Goal: Task Accomplishment & Management: Complete application form

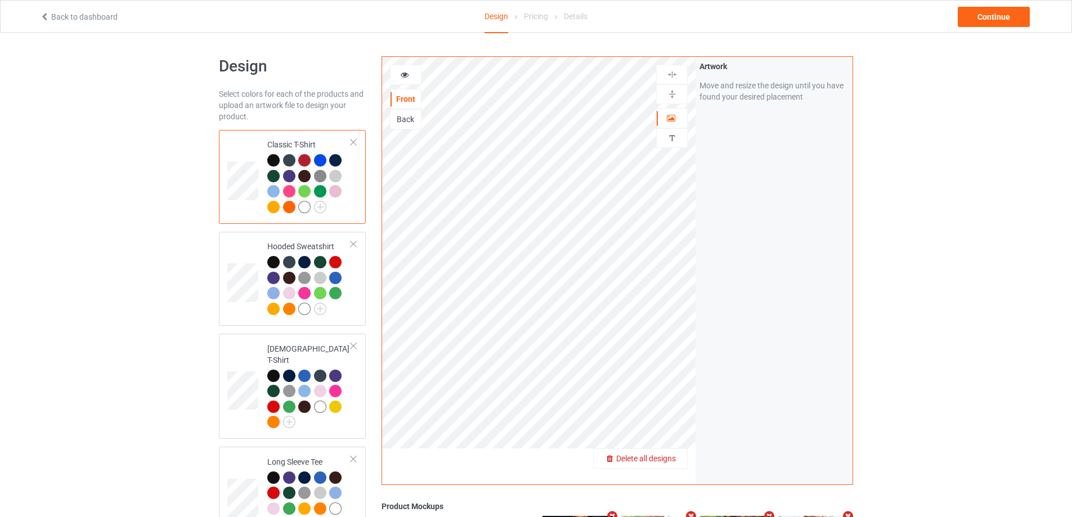
click at [684, 459] on div "Delete all designs" at bounding box center [640, 458] width 93 height 11
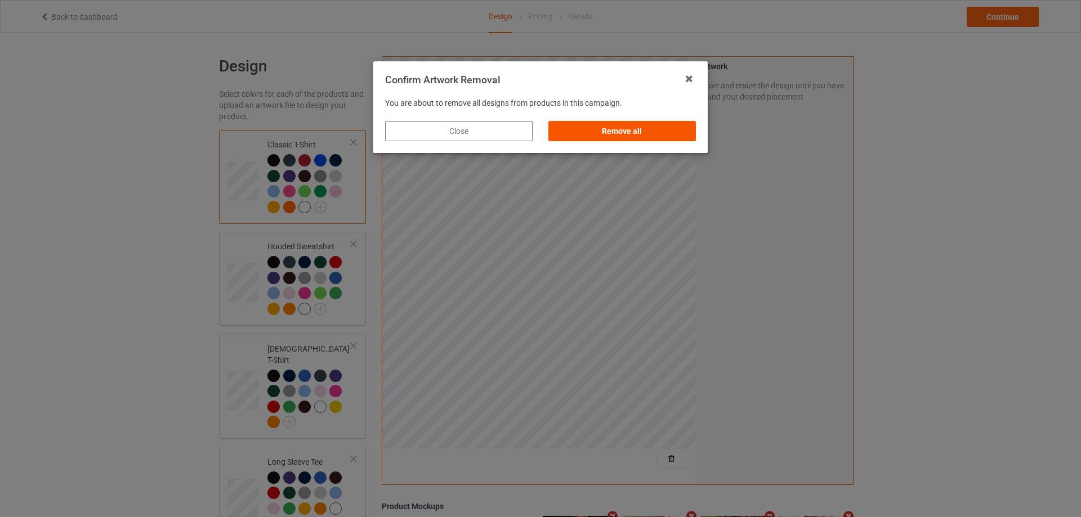
click at [637, 133] on div "Remove all" at bounding box center [621, 131] width 147 height 20
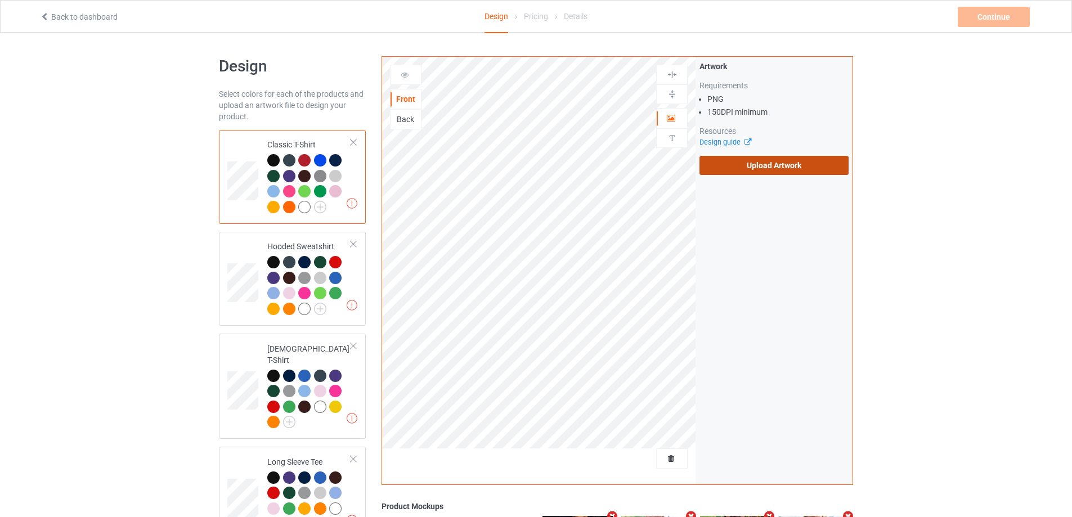
click at [768, 165] on label "Upload Artwork" at bounding box center [774, 165] width 149 height 19
click at [0, 0] on input "Upload Artwork" at bounding box center [0, 0] width 0 height 0
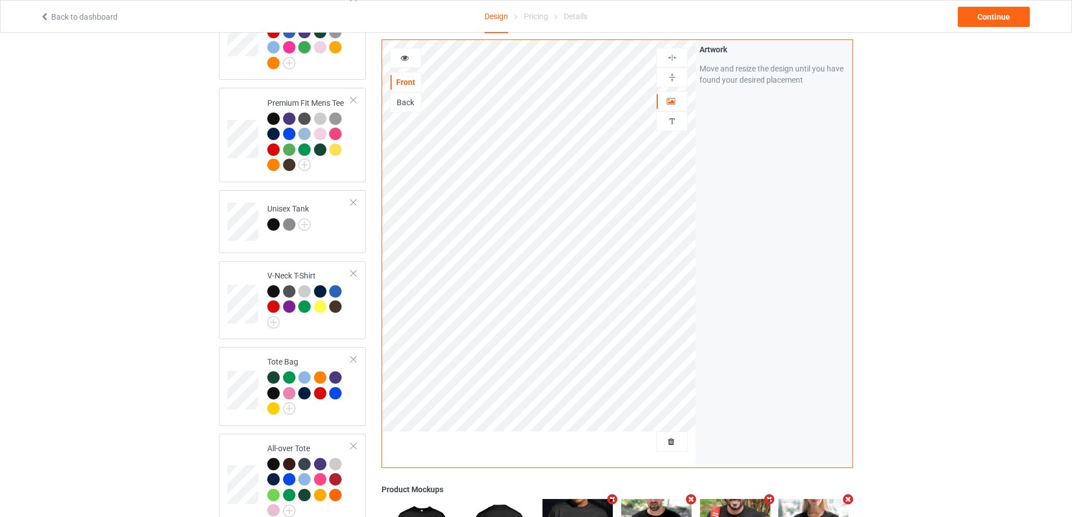
scroll to position [675, 0]
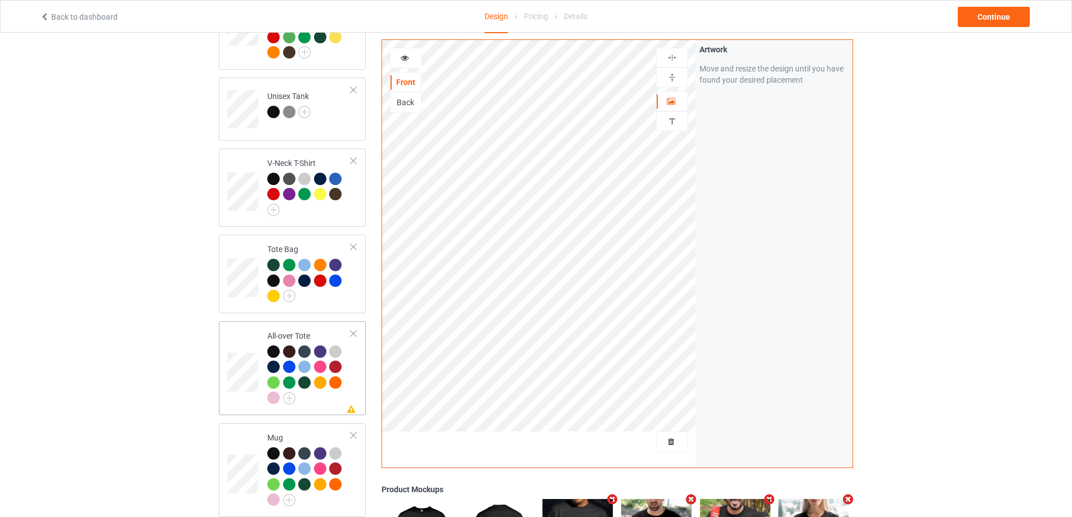
click at [326, 401] on td "Missing artwork on 1 side(s) All-over Tote" at bounding box center [309, 368] width 96 height 85
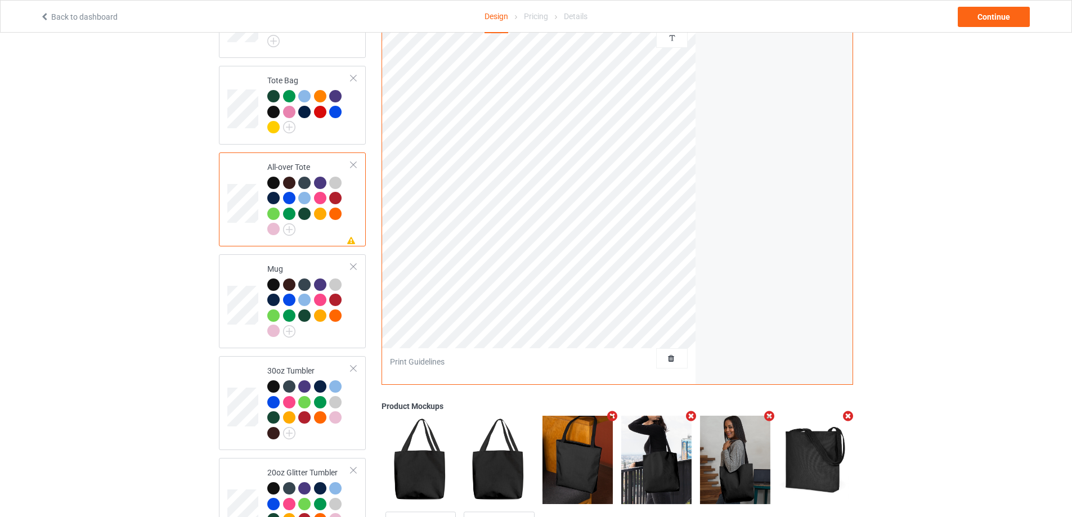
scroll to position [901, 0]
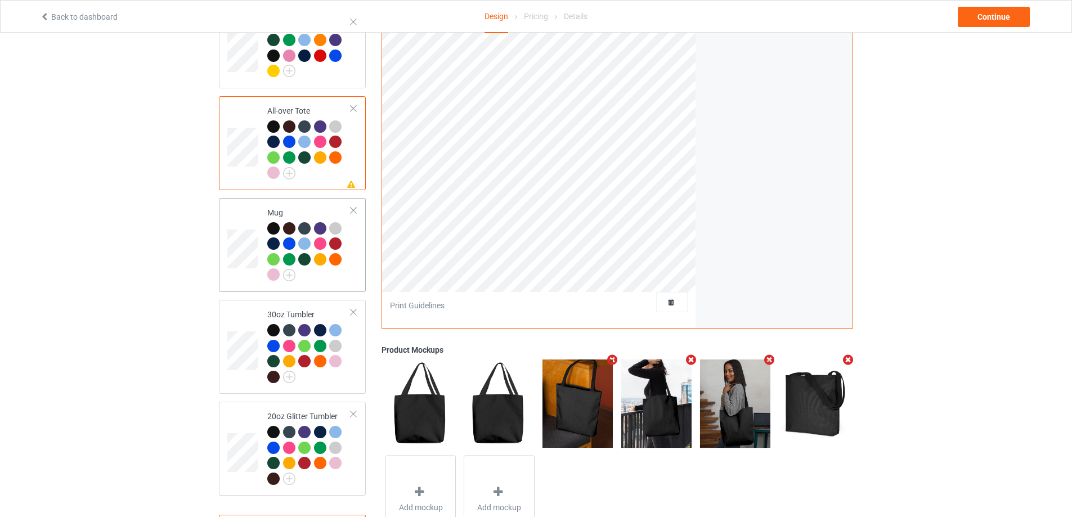
click at [339, 279] on td "Mug" at bounding box center [309, 245] width 96 height 85
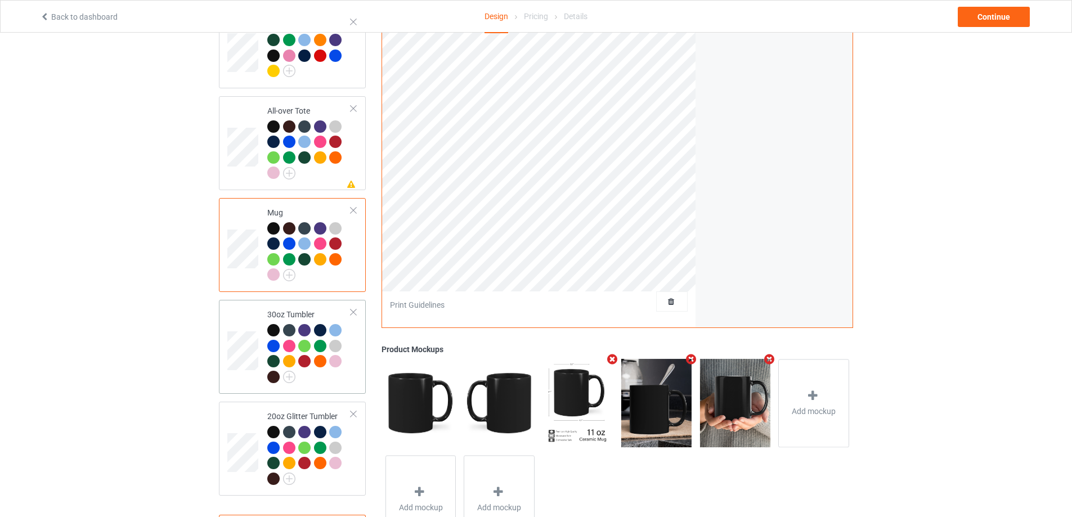
scroll to position [951, 0]
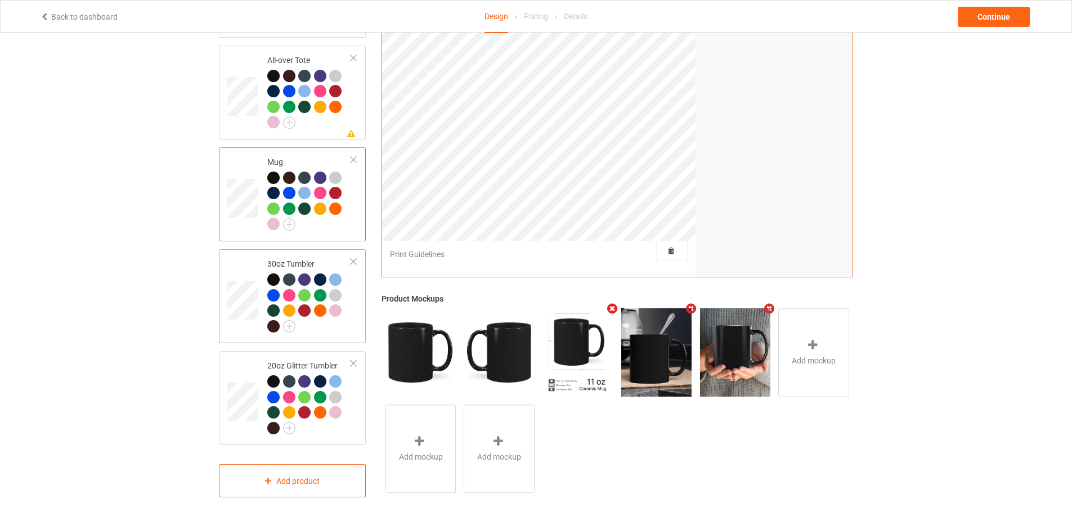
click at [346, 323] on div at bounding box center [309, 305] width 84 height 62
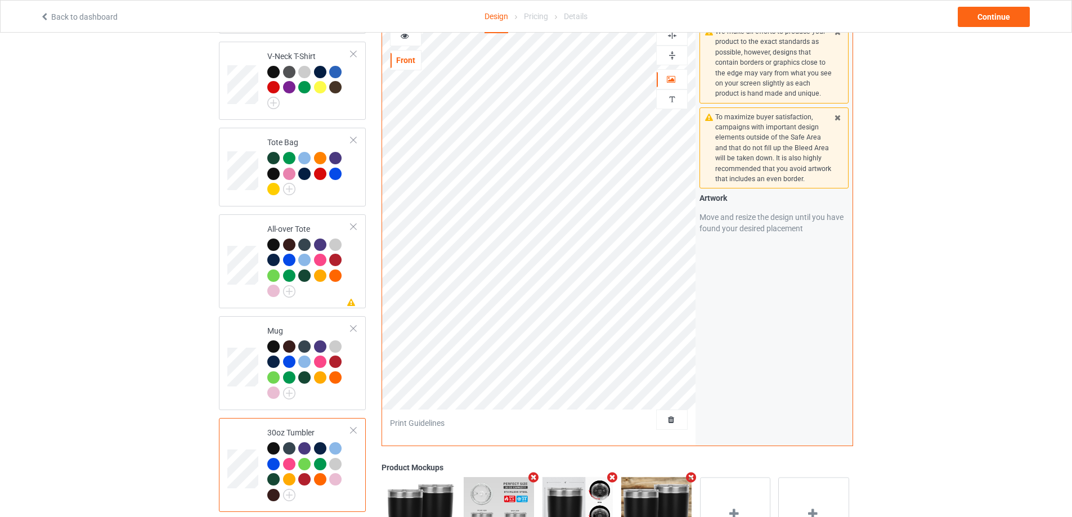
scroll to position [951, 0]
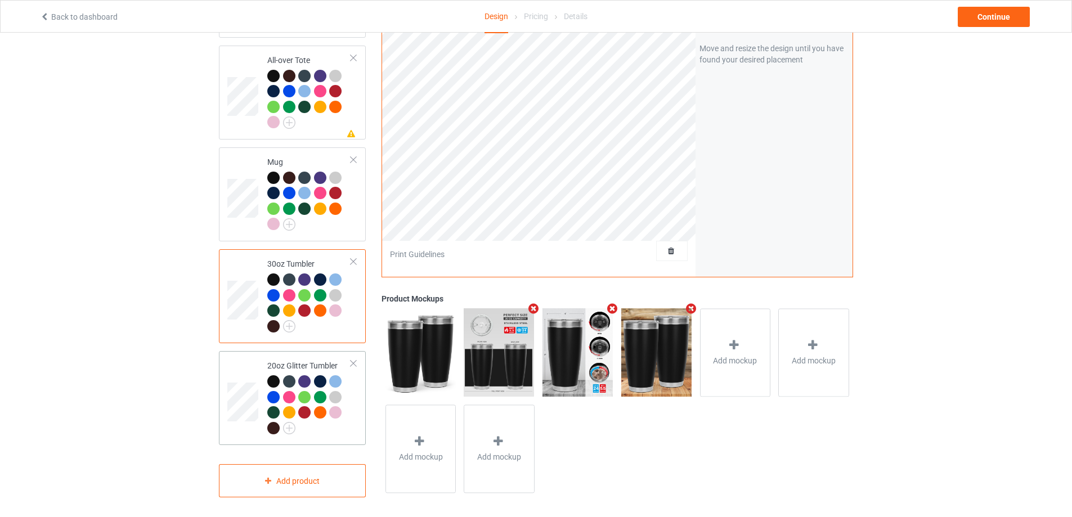
click at [344, 400] on div at bounding box center [337, 399] width 16 height 16
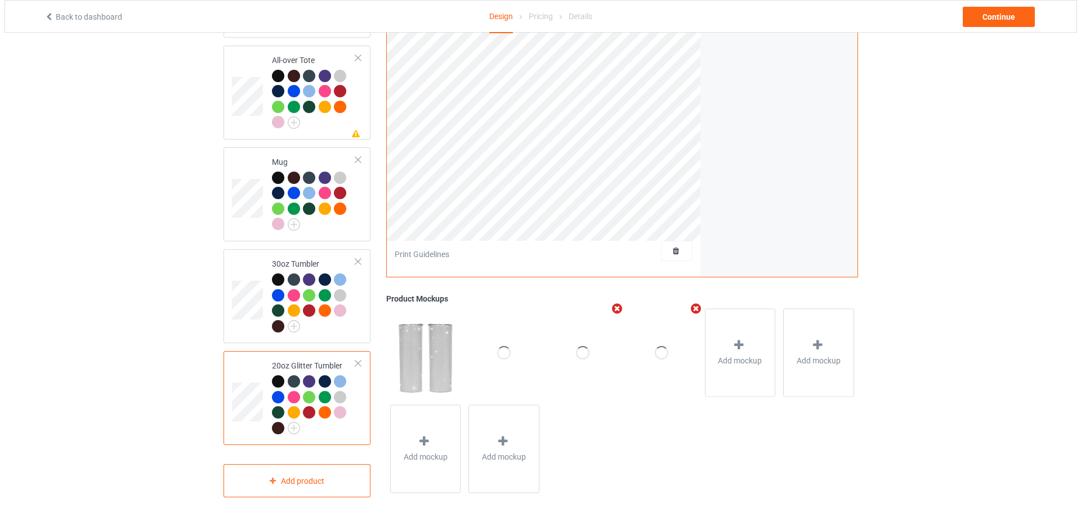
scroll to position [782, 0]
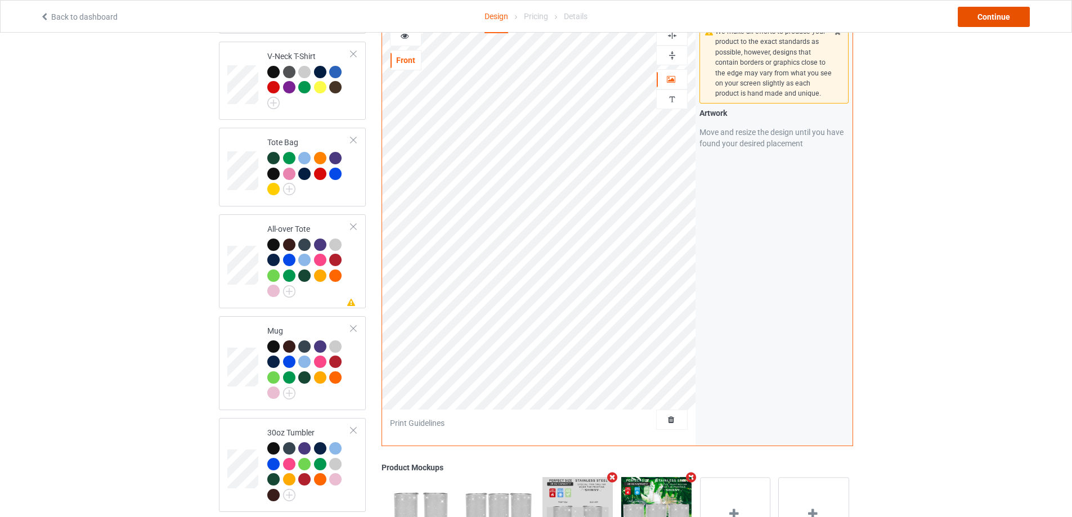
click at [985, 15] on div "Continue" at bounding box center [994, 17] width 72 height 20
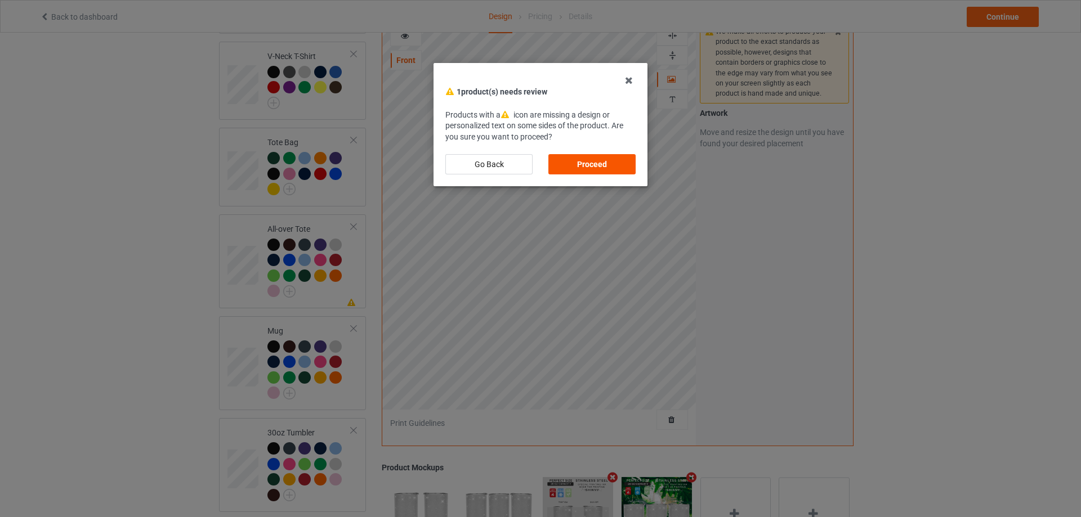
click at [617, 162] on div "Proceed" at bounding box center [591, 164] width 87 height 20
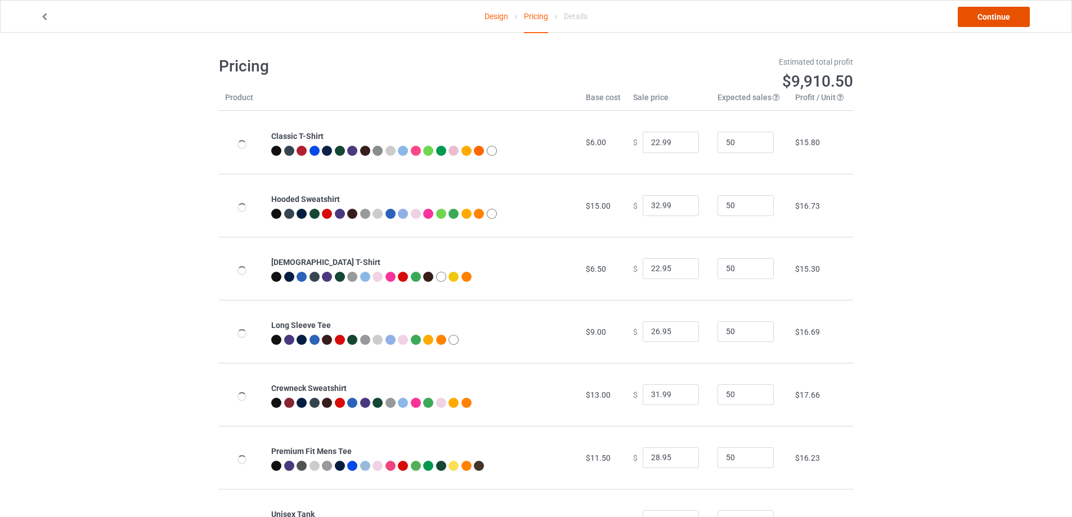
click at [1000, 18] on link "Continue" at bounding box center [994, 17] width 72 height 20
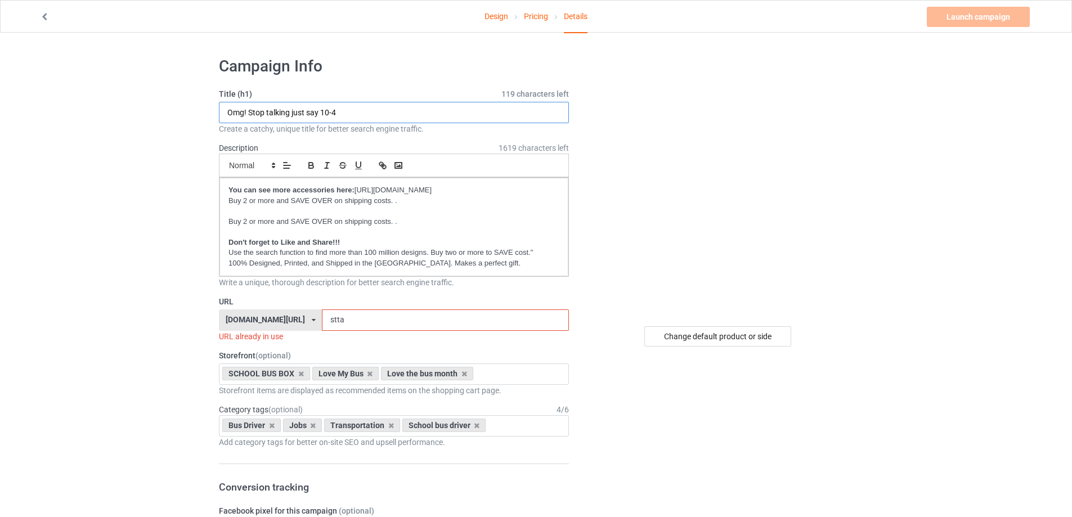
click at [265, 103] on input "Omg! Stop talking just say 10-4" at bounding box center [394, 112] width 350 height 21
type input "n"
type input "Now run my stop"
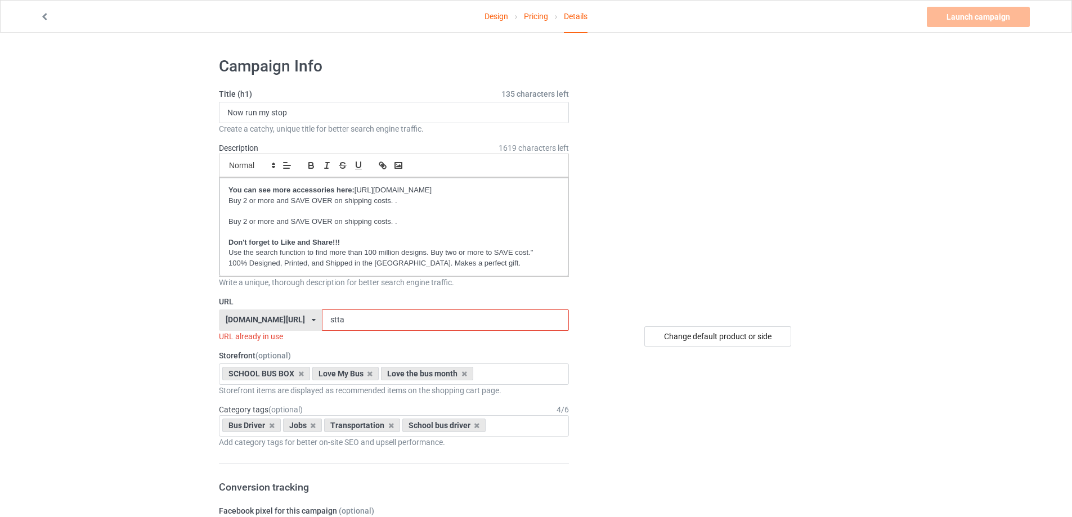
click at [391, 321] on input "stta" at bounding box center [445, 320] width 247 height 21
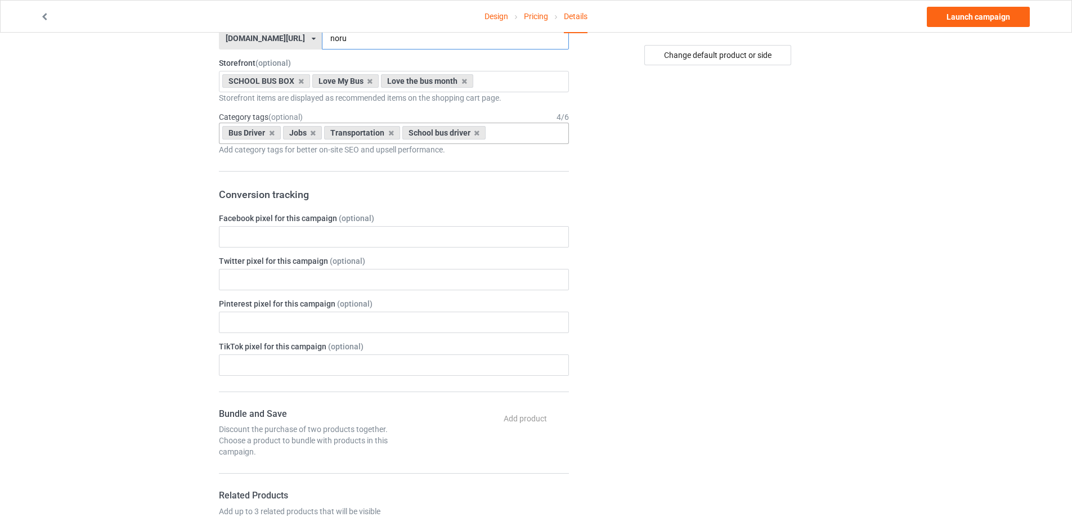
scroll to position [169, 0]
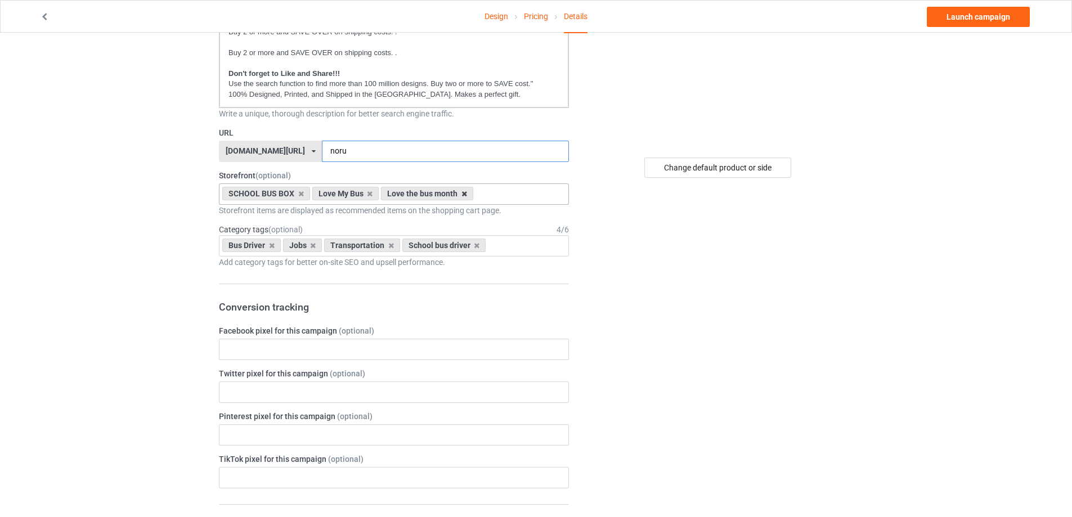
type input "noru"
click at [463, 194] on icon at bounding box center [465, 193] width 6 height 7
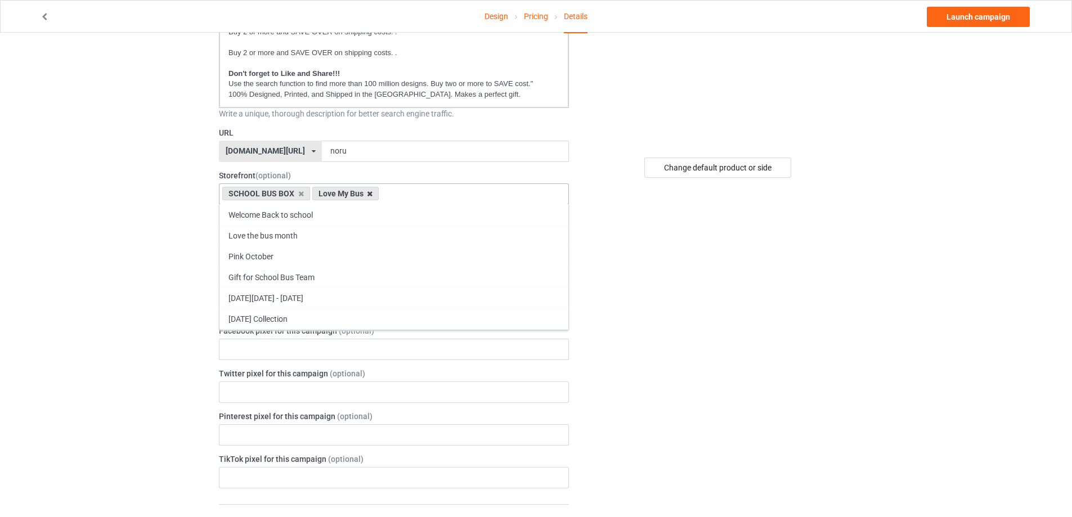
click at [370, 195] on icon at bounding box center [370, 193] width 6 height 7
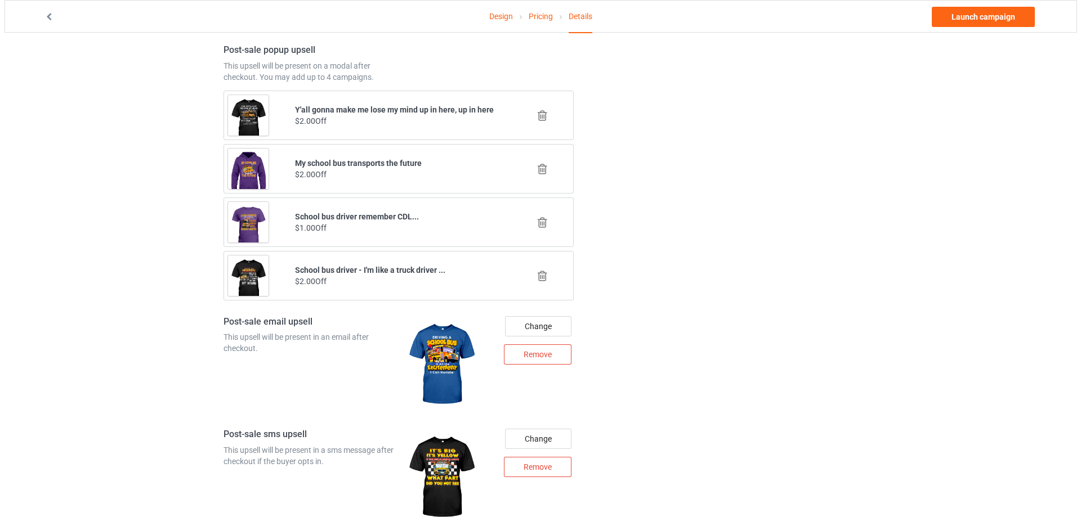
scroll to position [1182, 0]
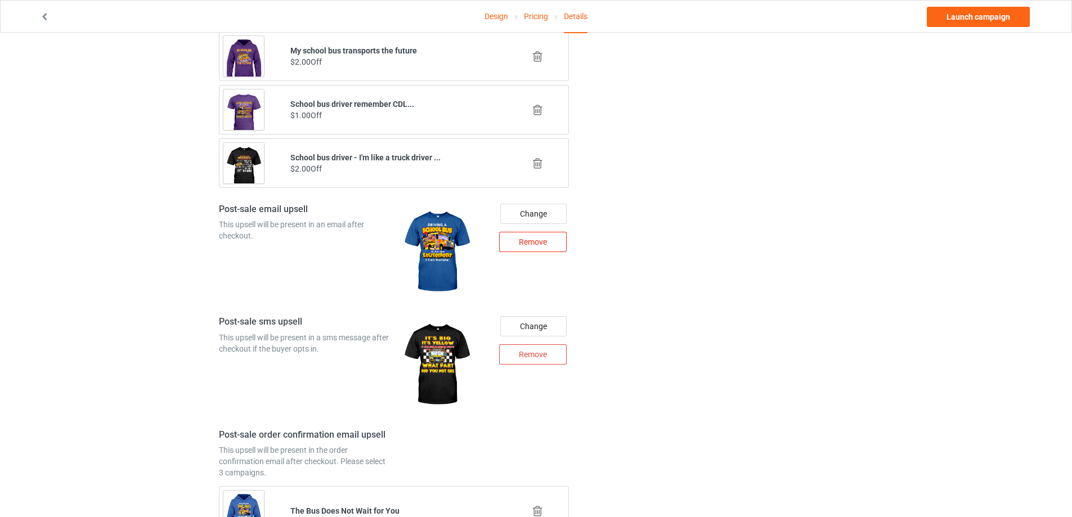
click at [532, 239] on div "Remove" at bounding box center [533, 242] width 68 height 20
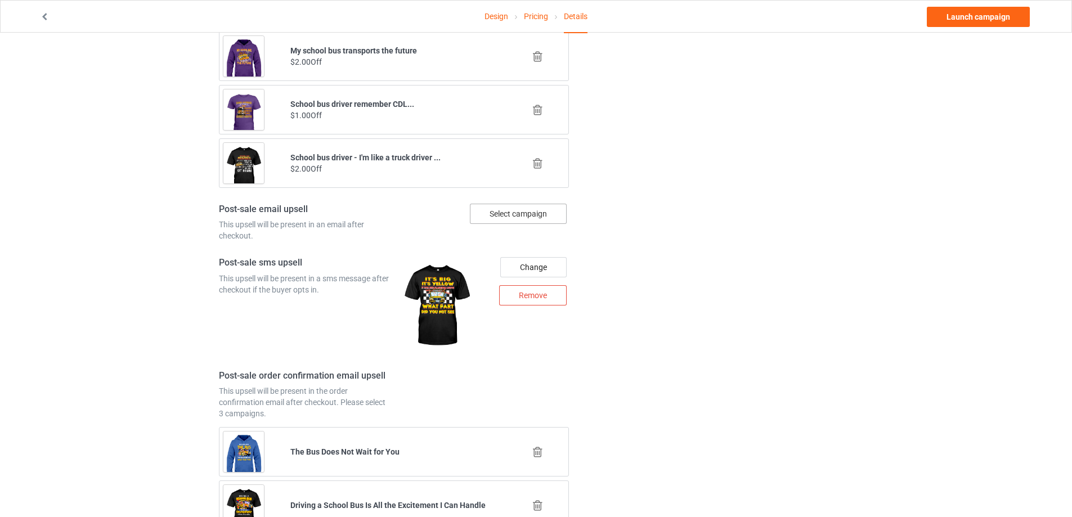
click at [532, 214] on div "Select campaign" at bounding box center [518, 214] width 97 height 20
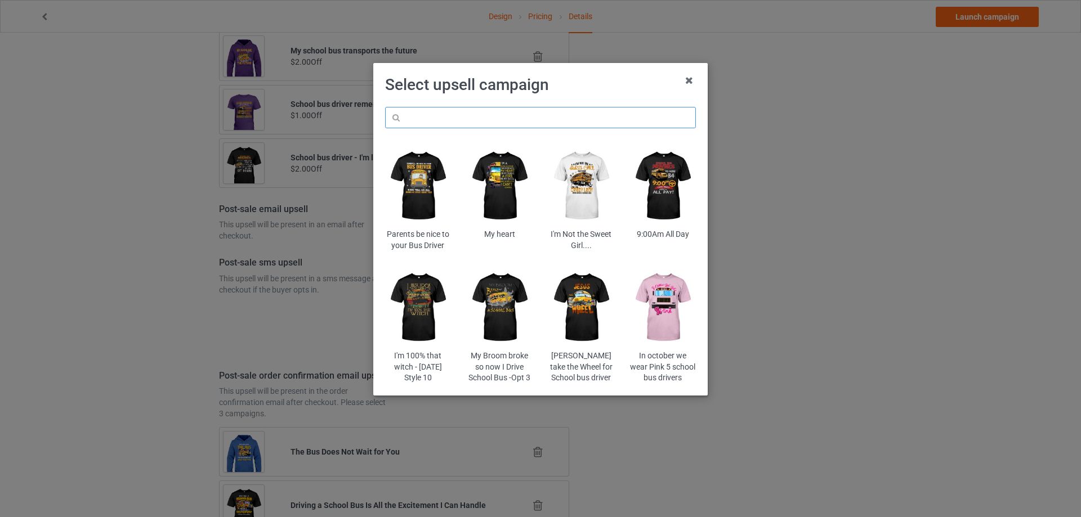
click at [482, 120] on input "text" at bounding box center [540, 117] width 311 height 21
paste input "stta"
type input "stta"
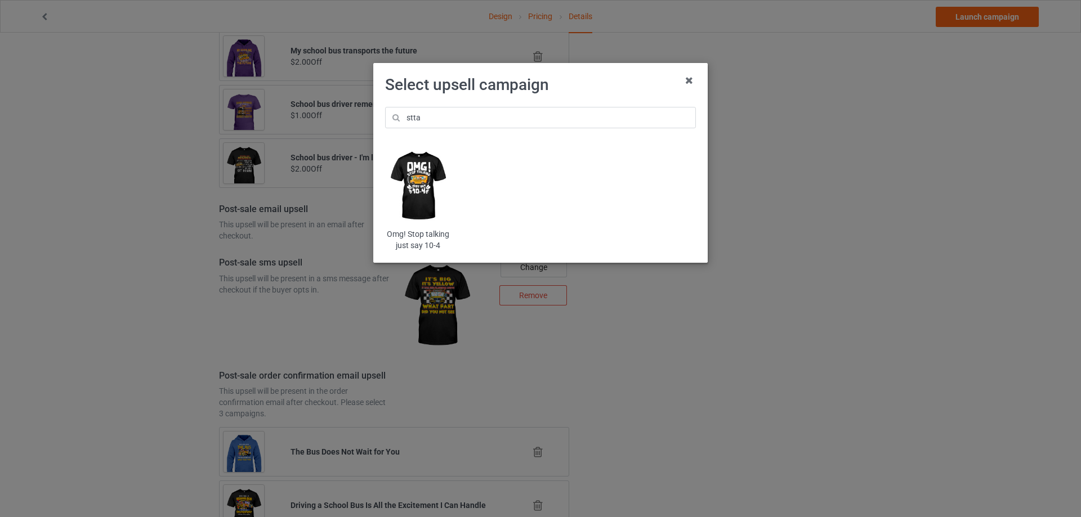
click at [433, 163] on img at bounding box center [418, 186] width 66 height 82
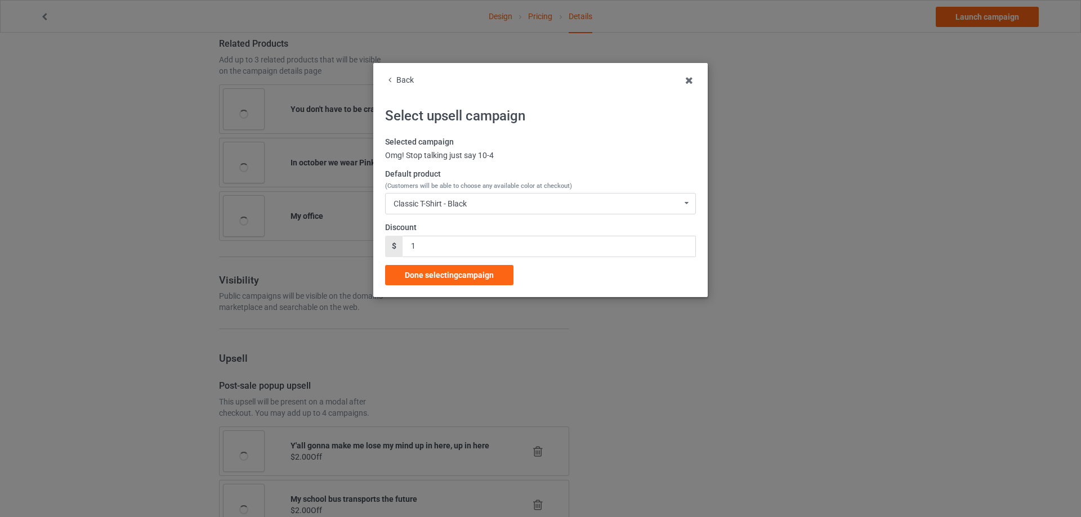
scroll to position [1182, 0]
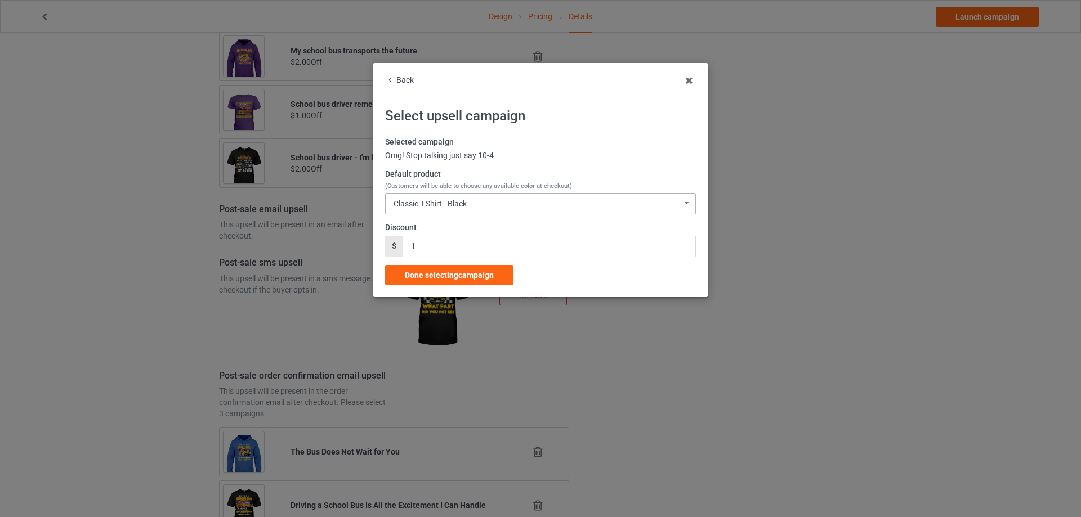
click at [476, 203] on div "Classic T-Shirt - Black Classic T-Shirt - Black Classic T-Shirt - Charcoal Grey…" at bounding box center [540, 203] width 311 height 21
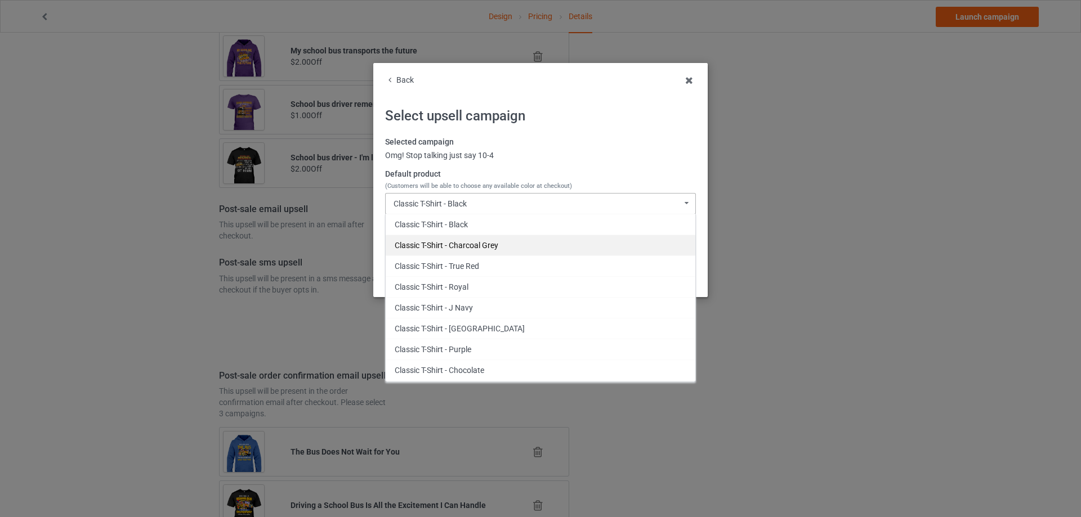
click at [477, 243] on div "Classic T-Shirt - Charcoal Grey" at bounding box center [541, 245] width 310 height 21
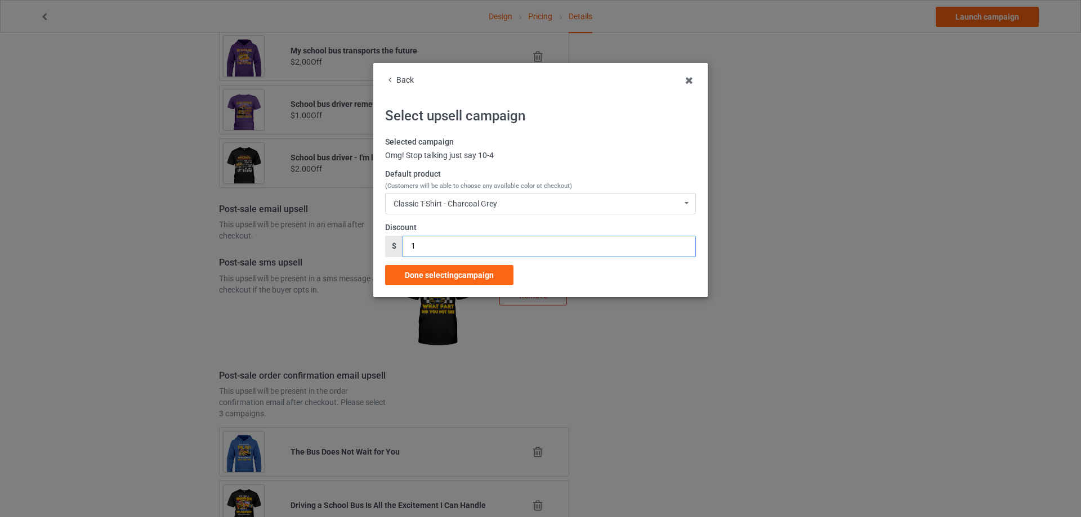
drag, startPoint x: 444, startPoint y: 248, endPoint x: 389, endPoint y: 248, distance: 54.6
click at [389, 248] on div "$ 1" at bounding box center [540, 246] width 311 height 21
type input "2"
click at [490, 203] on div "Classic T-Shirt - Charcoal Grey" at bounding box center [445, 204] width 104 height 8
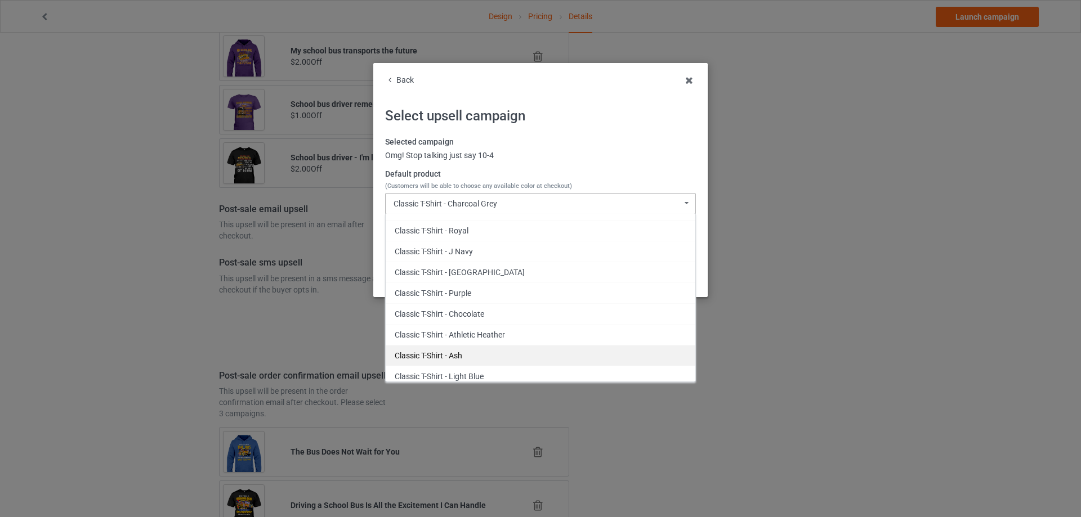
scroll to position [113, 0]
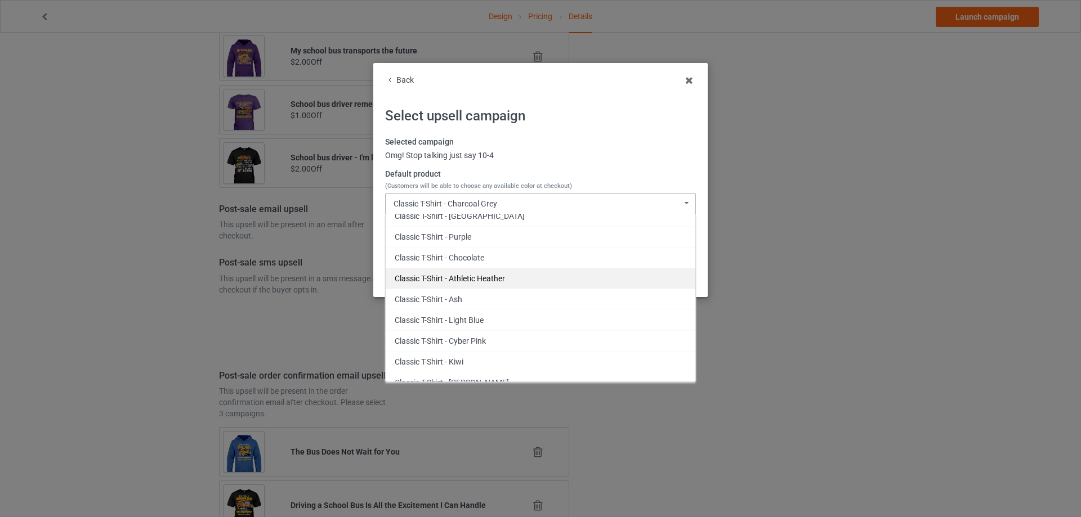
click at [498, 279] on div "Classic T-Shirt - Athletic Heather" at bounding box center [541, 278] width 310 height 21
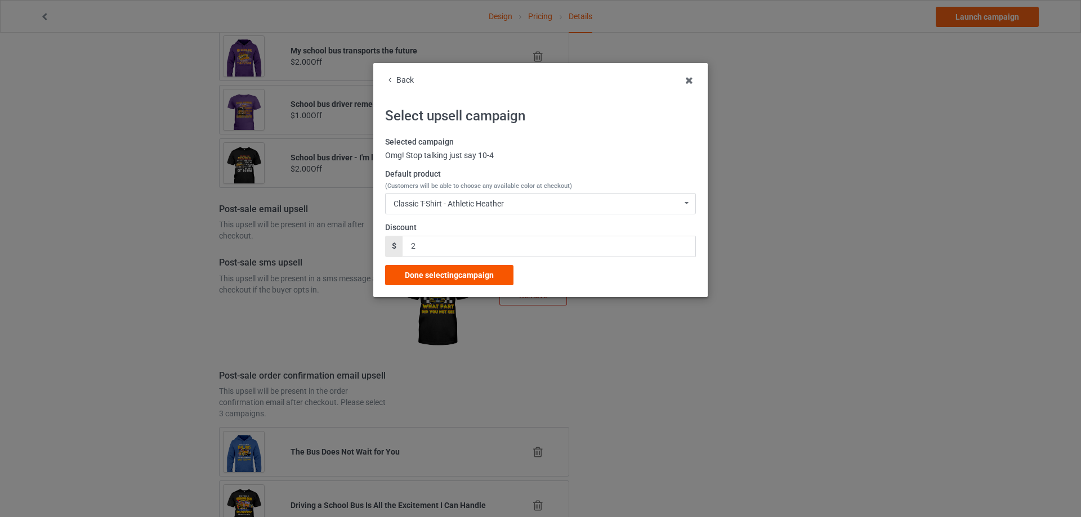
click at [490, 279] on span "Done selecting campaign" at bounding box center [449, 275] width 89 height 9
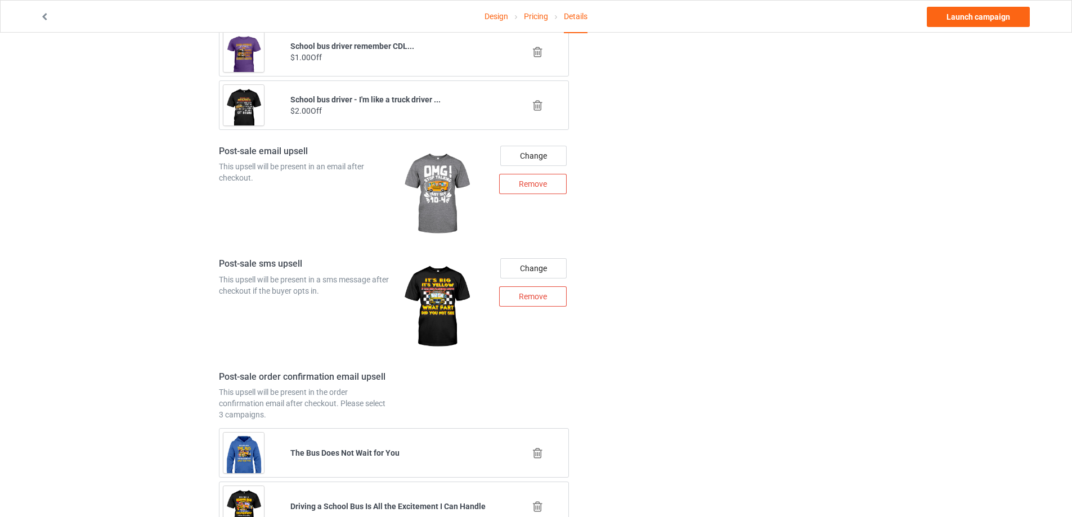
scroll to position [1398, 0]
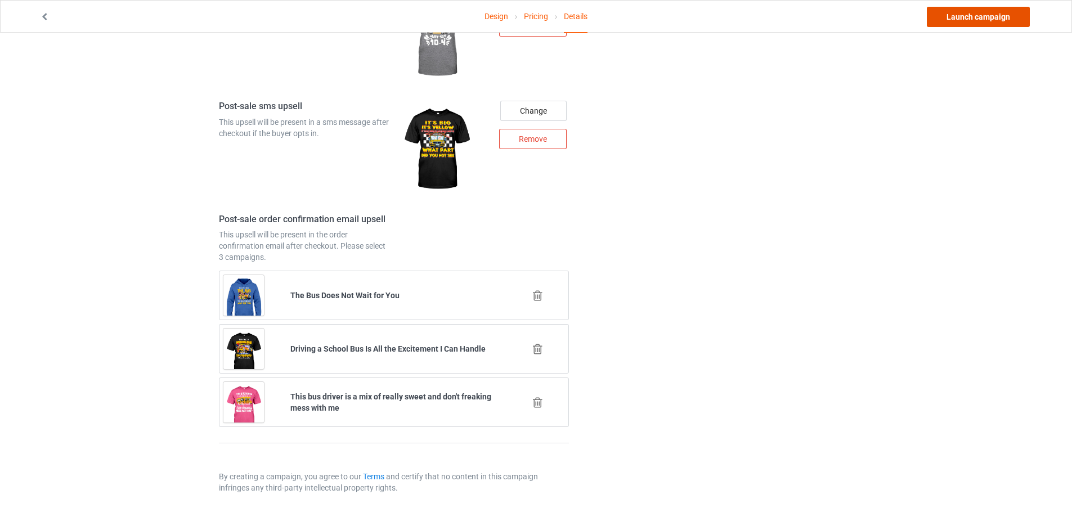
click at [956, 17] on link "Launch campaign" at bounding box center [978, 17] width 103 height 20
